Goal: Task Accomplishment & Management: Complete application form

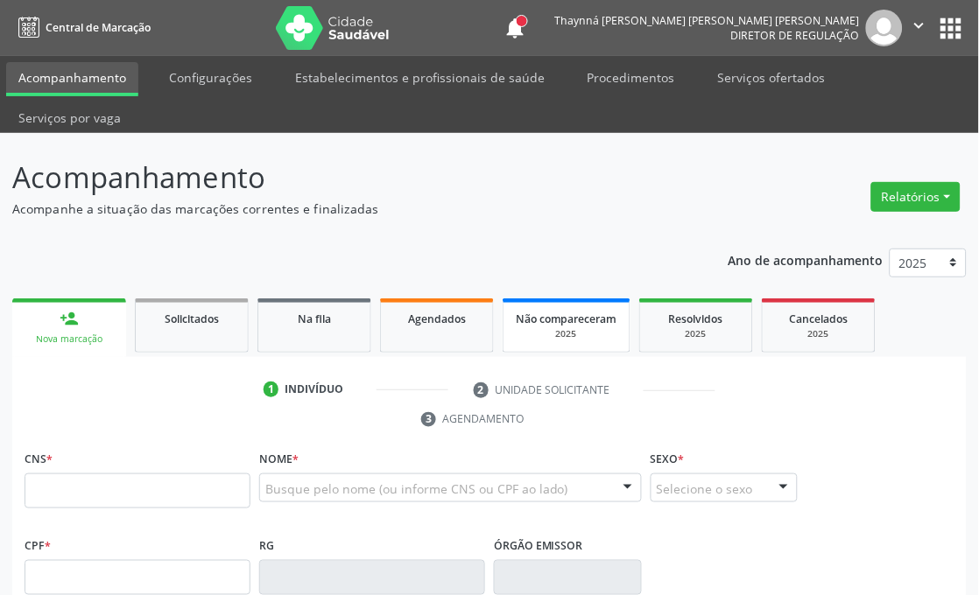
click at [600, 330] on div "2025" at bounding box center [567, 333] width 102 height 13
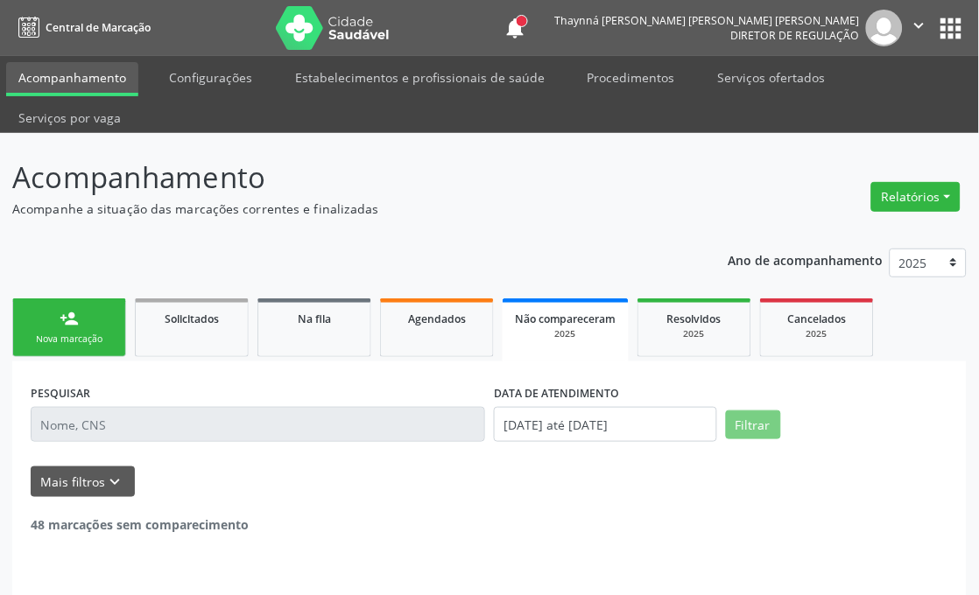
click at [88, 322] on link "person_add Nova marcação" at bounding box center [69, 327] width 114 height 59
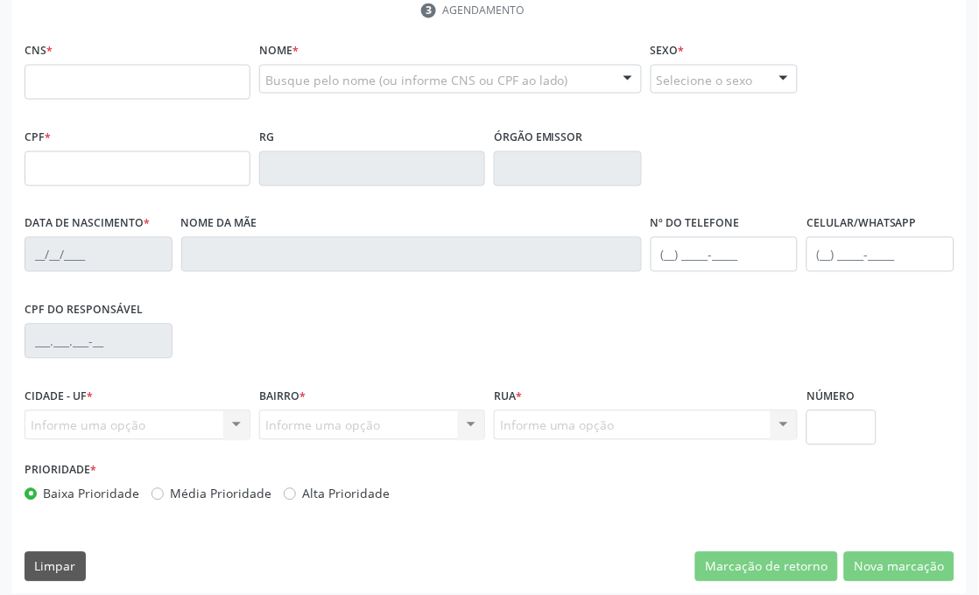
scroll to position [418, 0]
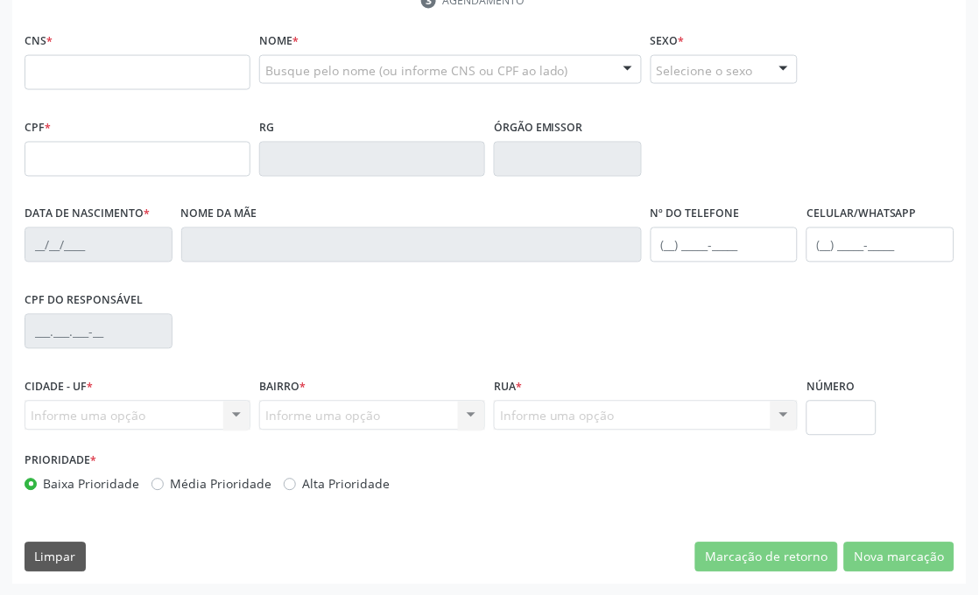
drag, startPoint x: 653, startPoint y: 212, endPoint x: 733, endPoint y: 212, distance: 79.7
click at [733, 212] on label "Nº do Telefone" at bounding box center [694, 214] width 89 height 27
click at [749, 206] on div "Nº do Telefone" at bounding box center [724, 232] width 148 height 62
drag, startPoint x: 802, startPoint y: 215, endPoint x: 924, endPoint y: 214, distance: 122.5
click at [924, 214] on div "Celular/WhatsApp" at bounding box center [880, 244] width 157 height 87
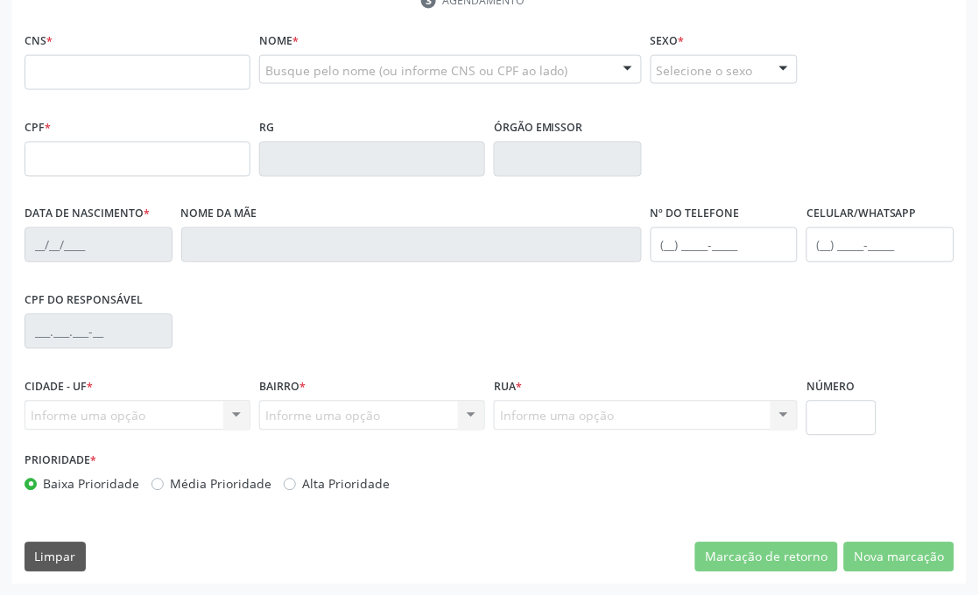
click at [924, 214] on div "Celular/WhatsApp" at bounding box center [880, 232] width 148 height 62
drag, startPoint x: 646, startPoint y: 214, endPoint x: 771, endPoint y: 205, distance: 125.5
click at [771, 205] on div "Nº do Telefone" at bounding box center [724, 244] width 157 height 87
click at [771, 205] on div "Nº do Telefone" at bounding box center [724, 232] width 148 height 62
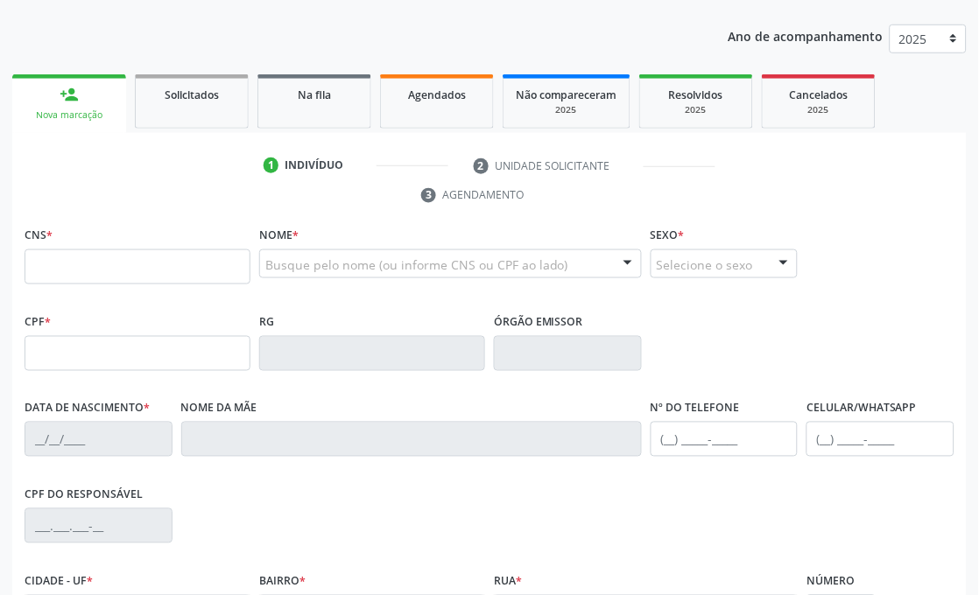
scroll to position [0, 0]
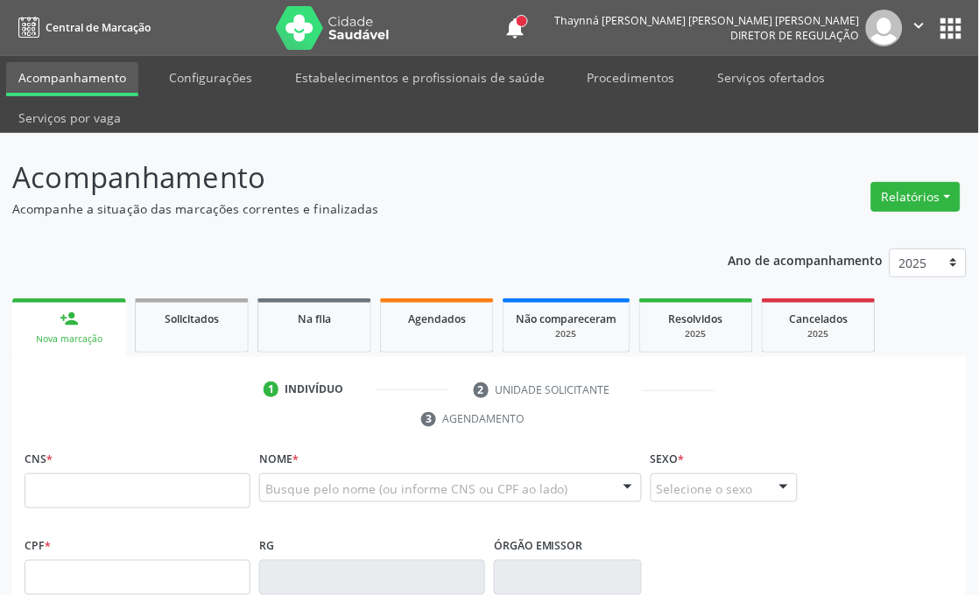
drag, startPoint x: 4, startPoint y: 171, endPoint x: 412, endPoint y: 203, distance: 410.0
click at [412, 203] on div "Acompanhamento Acompanhe a situação das marcações correntes e finalizadas Relat…" at bounding box center [489, 574] width 979 height 882
click at [922, 305] on ul "person_add Nova marcação Solicitados Na fila Agendados Não compareceram 2025 Re…" at bounding box center [489, 325] width 954 height 63
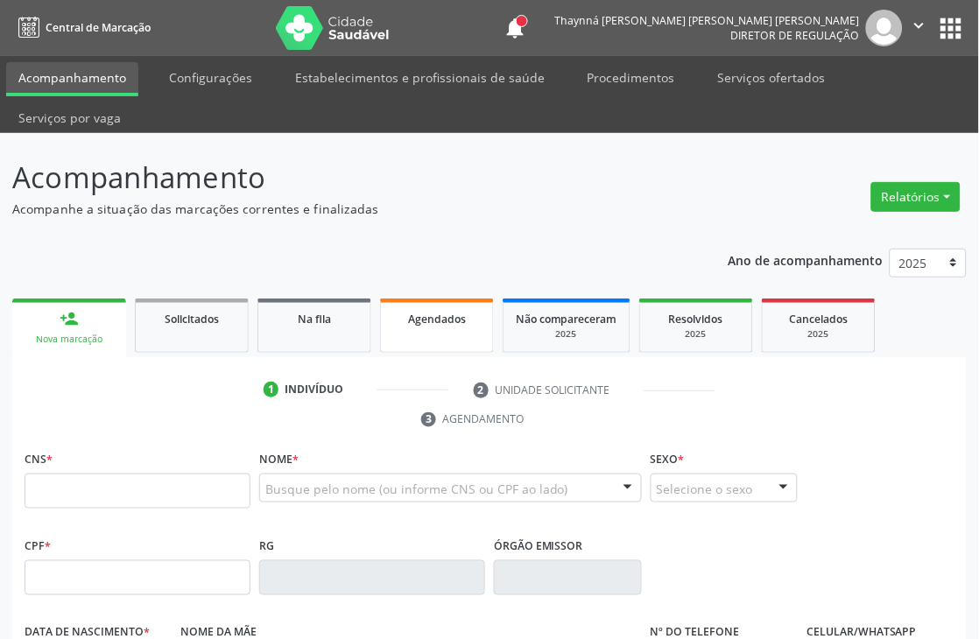
click at [414, 312] on span "Agendados" at bounding box center [437, 319] width 58 height 15
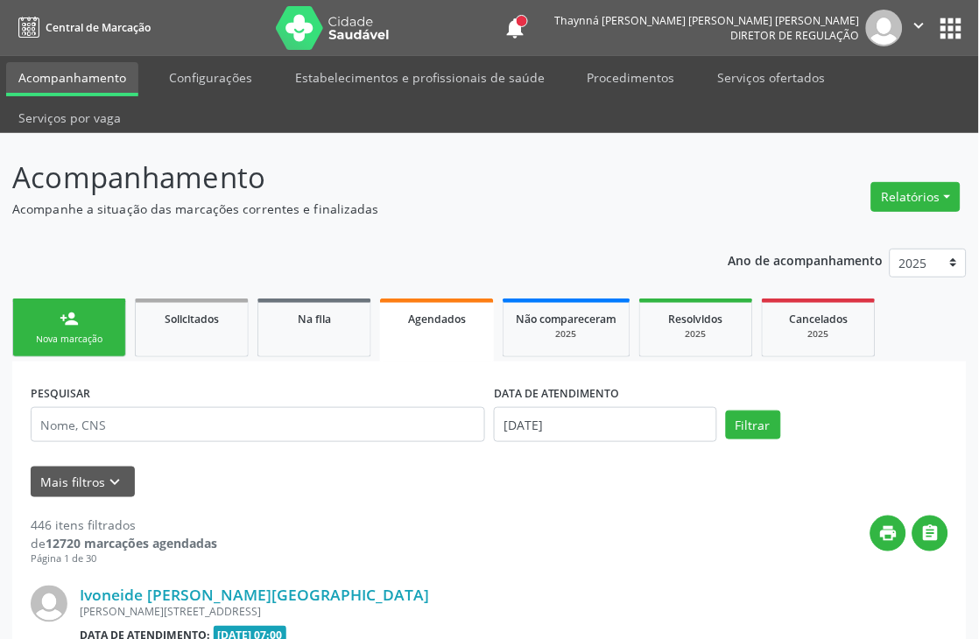
click at [380, 298] on link "Agendados" at bounding box center [437, 329] width 114 height 63
